Goal: Use online tool/utility: Use online tool/utility

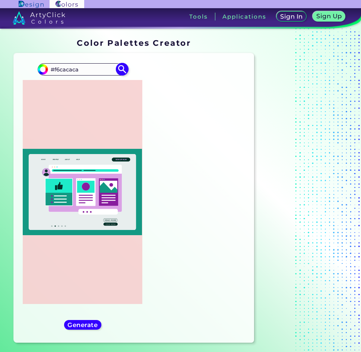
drag, startPoint x: 82, startPoint y: 69, endPoint x: 46, endPoint y: 70, distance: 36.1
click at [46, 70] on div "#1eebc9 #f6cacaca" at bounding box center [83, 69] width 90 height 12
click at [82, 67] on input "#f6cacaca" at bounding box center [82, 69] width 69 height 10
click at [85, 67] on input "#f6cacaca" at bounding box center [82, 69] width 69 height 10
type input "#f6caca"
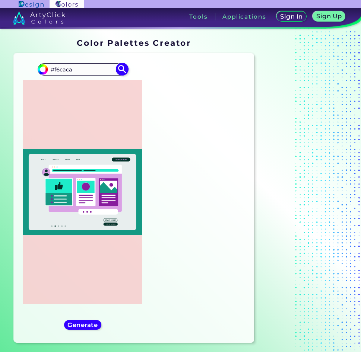
click at [121, 70] on img at bounding box center [122, 69] width 13 height 13
type input "#f6caca"
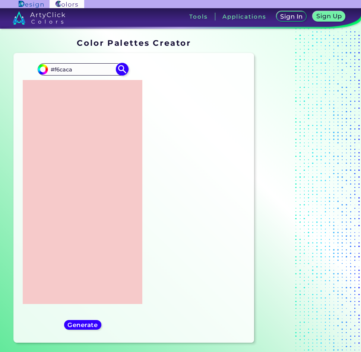
click at [121, 70] on img at bounding box center [122, 69] width 13 height 13
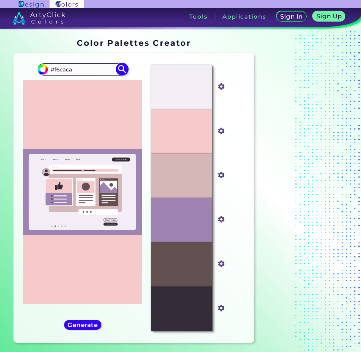
click at [121, 70] on img at bounding box center [122, 69] width 13 height 13
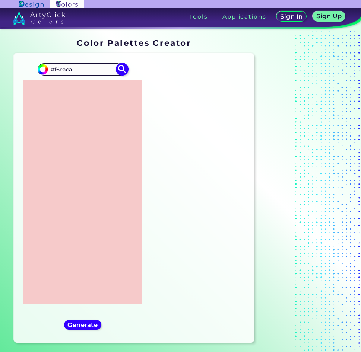
click at [121, 70] on img at bounding box center [122, 69] width 13 height 13
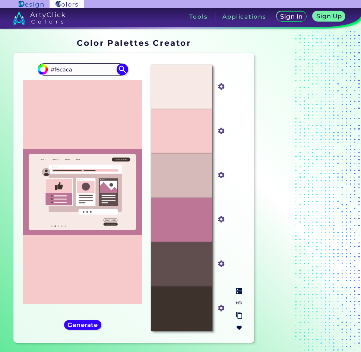
click at [239, 289] on img at bounding box center [239, 291] width 6 height 6
click at [220, 175] on input "#d6b9b9" at bounding box center [219, 174] width 9 height 9
click at [139, 328] on div "#f6caca #f6caca" at bounding box center [82, 198] width 125 height 278
click at [240, 302] on img at bounding box center [239, 303] width 6 height 6
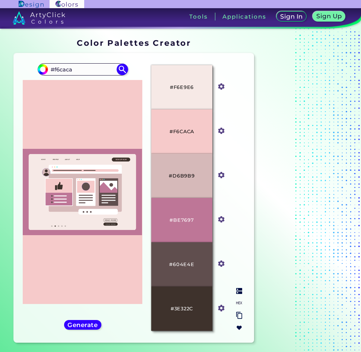
click at [238, 317] on img at bounding box center [239, 315] width 6 height 7
click at [239, 301] on img at bounding box center [239, 303] width 6 height 6
click at [240, 289] on img at bounding box center [239, 291] width 6 height 6
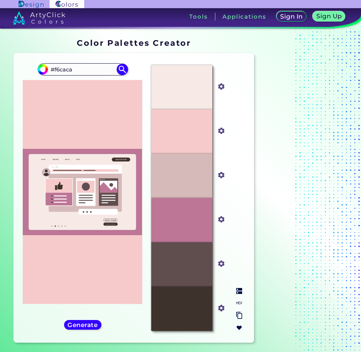
click at [240, 289] on img at bounding box center [239, 291] width 6 height 6
click at [238, 305] on img at bounding box center [239, 303] width 6 height 6
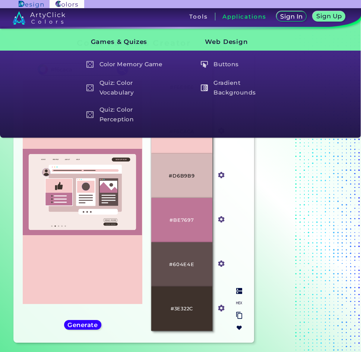
click at [233, 188] on div "#F6E9E6 #f6e9e6 #F6CACA #f6caca #D6B9B9 #d6b9b9 #BE7697 #be7697 #604E4E #604e4e…" at bounding box center [196, 198] width 103 height 278
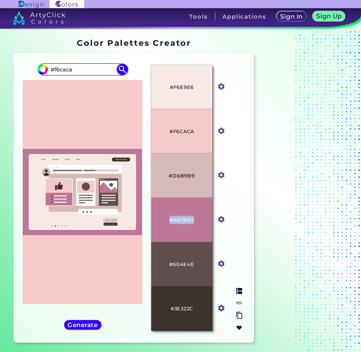
drag, startPoint x: 193, startPoint y: 219, endPoint x: 166, endPoint y: 220, distance: 26.8
click at [166, 220] on div "#BE7697" at bounding box center [181, 220] width 61 height 44
copy p "#BE7697"
drag, startPoint x: 188, startPoint y: 310, endPoint x: 195, endPoint y: 308, distance: 7.0
click at [195, 308] on div "#3E322C" at bounding box center [181, 309] width 61 height 44
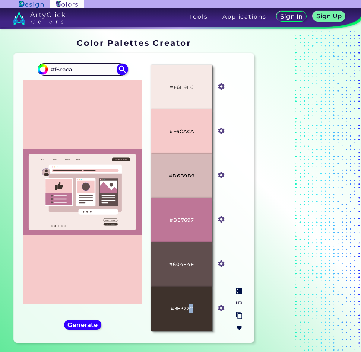
click at [200, 310] on div "#3E322C" at bounding box center [181, 309] width 61 height 44
drag, startPoint x: 195, startPoint y: 308, endPoint x: 164, endPoint y: 309, distance: 31.7
click at [164, 309] on div "#3E322C" at bounding box center [181, 309] width 61 height 44
copy p "#3E322C"
